Goal: Navigation & Orientation: Find specific page/section

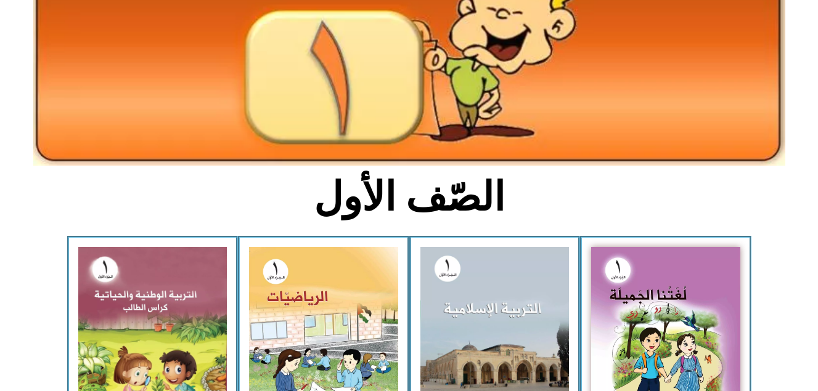
scroll to position [148, 0]
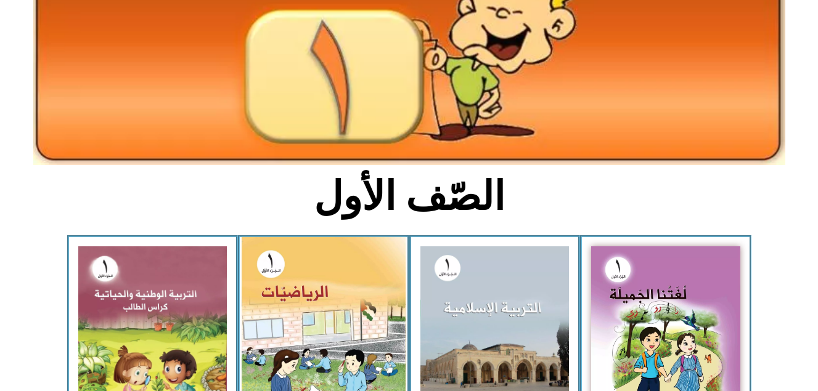
click at [323, 287] on img at bounding box center [324, 339] width 164 height 205
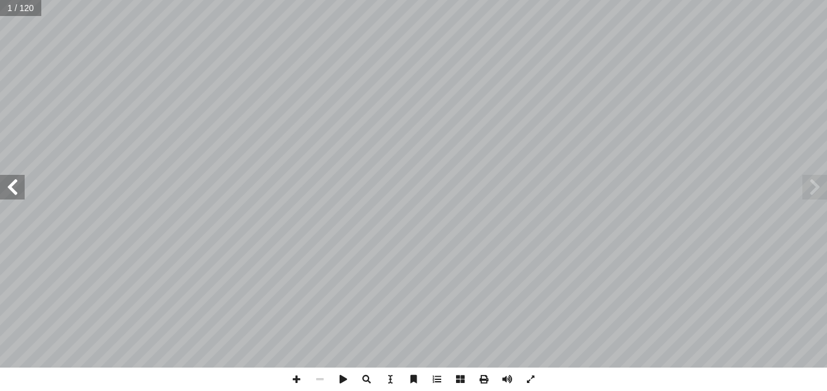
click at [14, 188] on span at bounding box center [12, 187] width 25 height 25
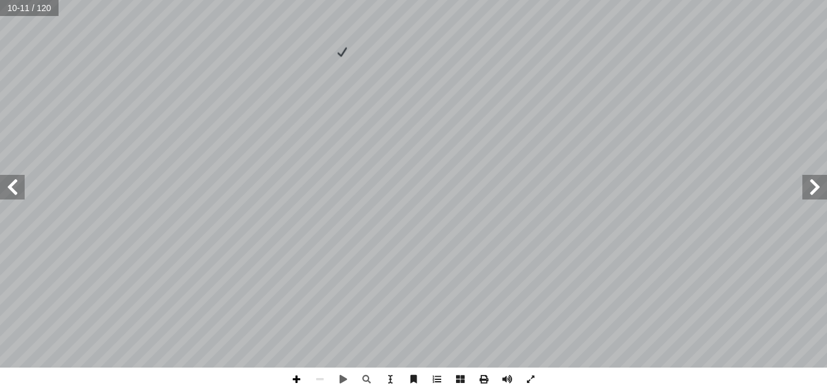
click at [295, 379] on span at bounding box center [296, 379] width 23 height 23
click at [292, 377] on span at bounding box center [296, 379] width 23 height 23
click at [15, 189] on span at bounding box center [12, 187] width 25 height 25
